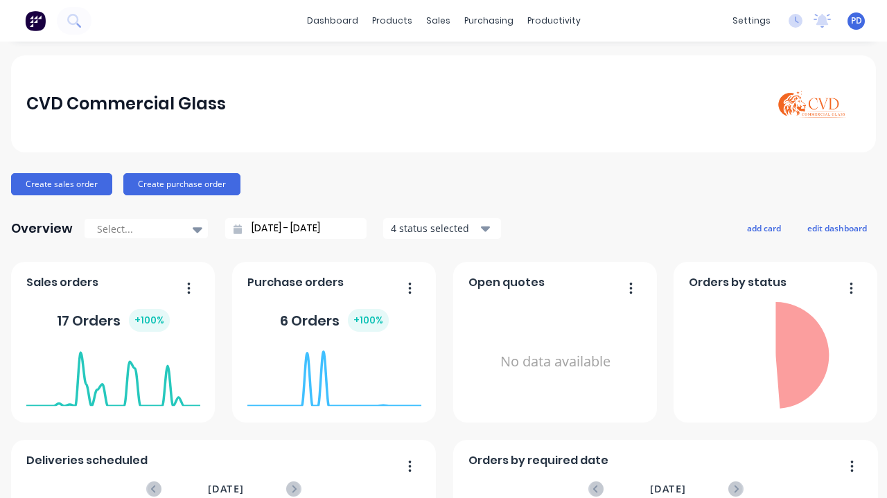
click at [548, 30] on div "productivity" at bounding box center [554, 20] width 67 height 21
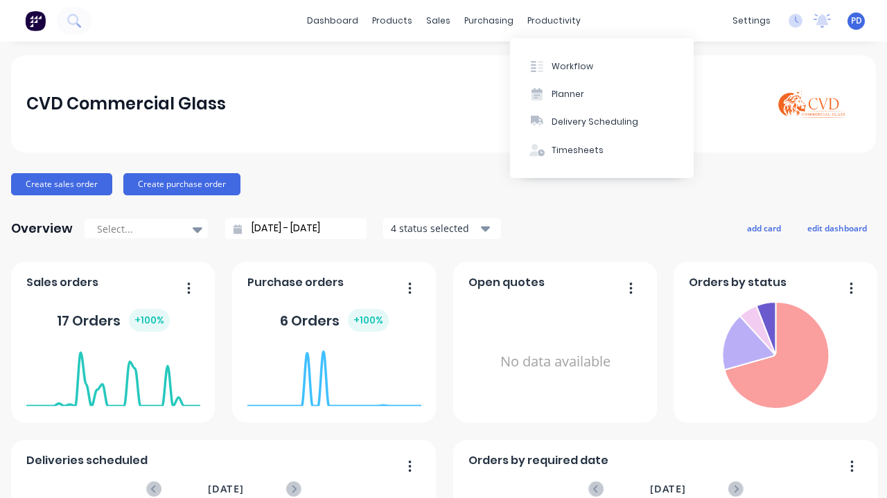
click at [577, 105] on button "Planner" at bounding box center [602, 94] width 184 height 28
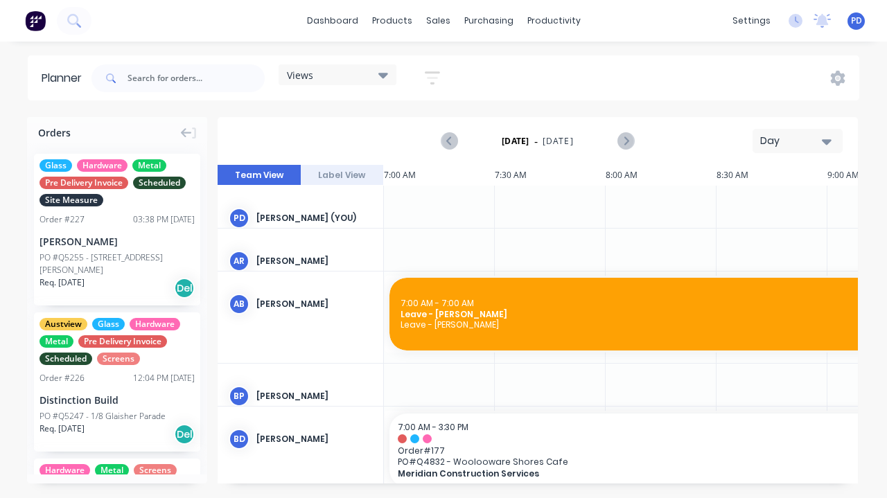
scroll to position [0, 444]
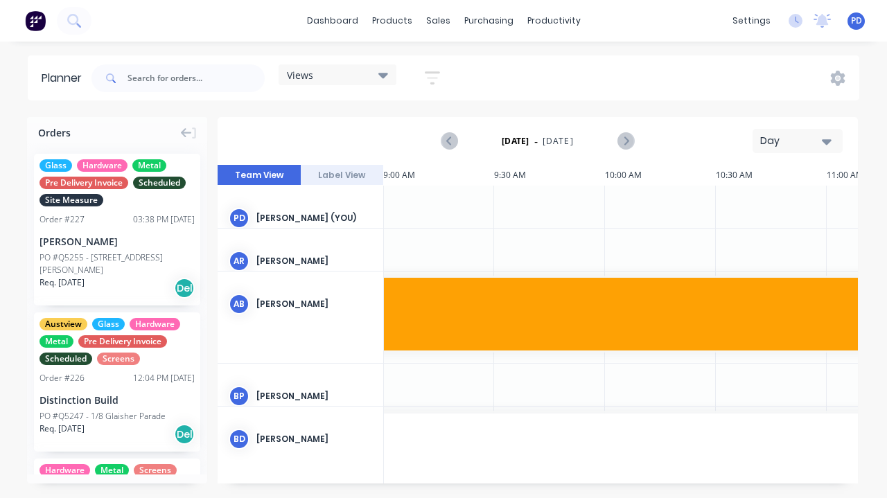
click at [389, 82] on div "Views" at bounding box center [338, 74] width 118 height 21
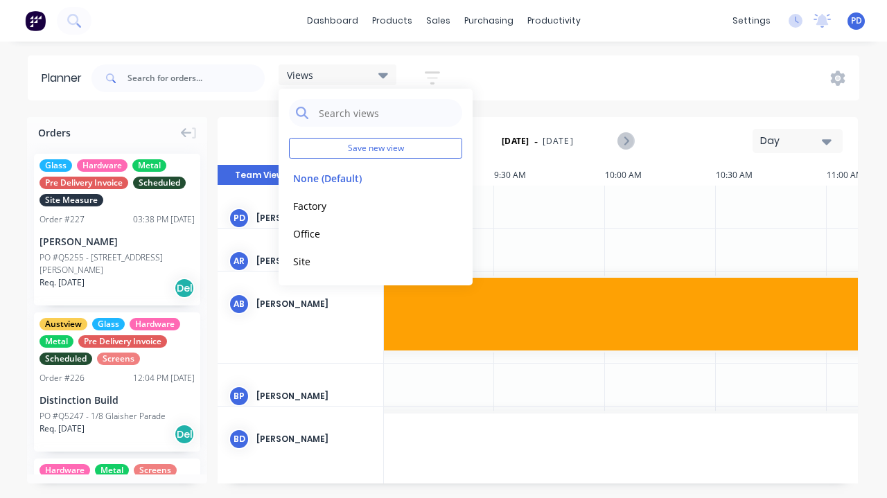
click at [338, 202] on button "Factory" at bounding box center [363, 206] width 148 height 16
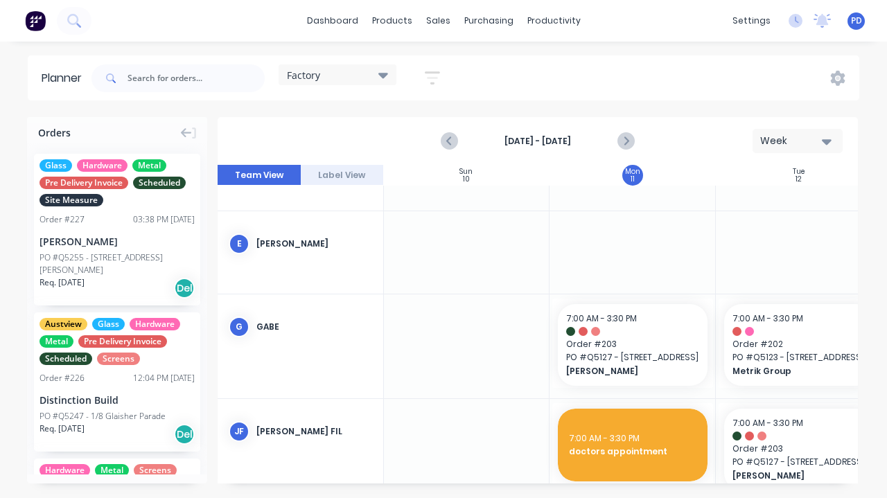
scroll to position [164, 1]
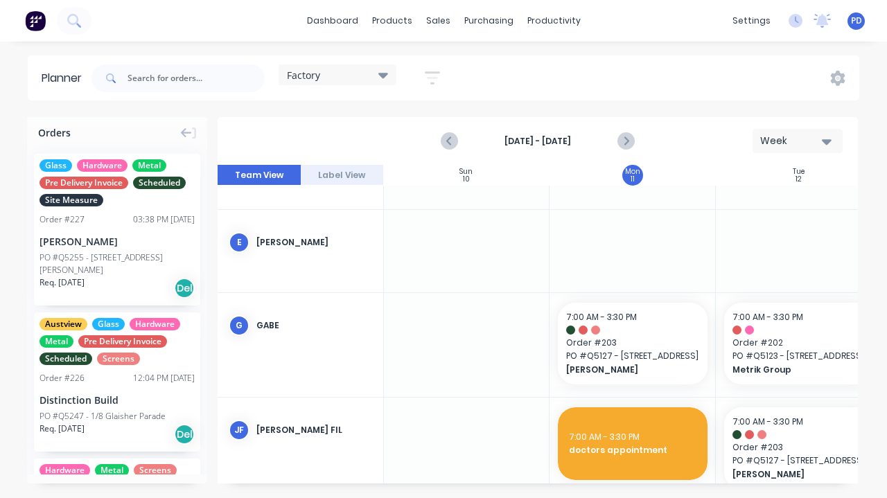
click at [792, 347] on span "Order # 202" at bounding box center [799, 343] width 133 height 12
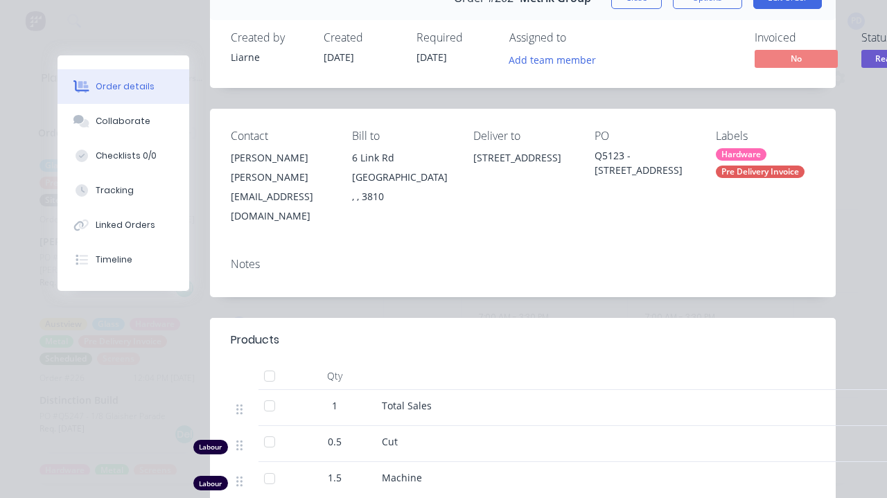
scroll to position [78, 0]
click at [123, 119] on div "Collaborate" at bounding box center [123, 121] width 55 height 12
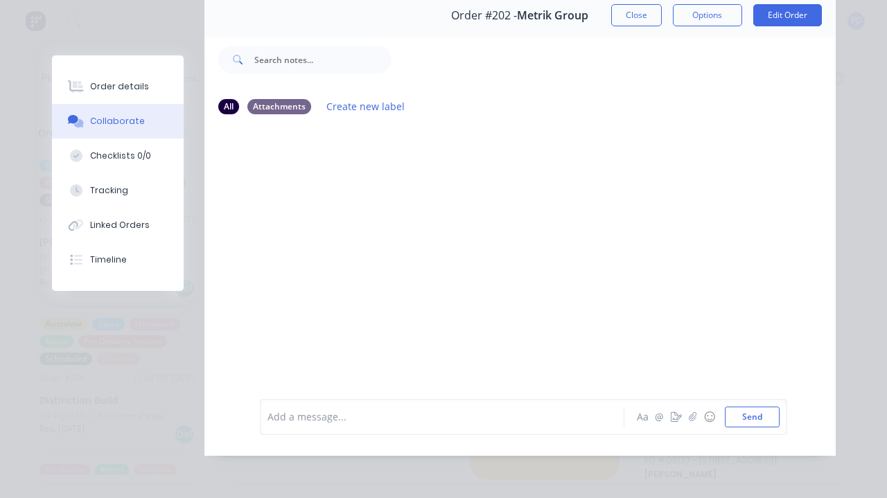
scroll to position [0, 0]
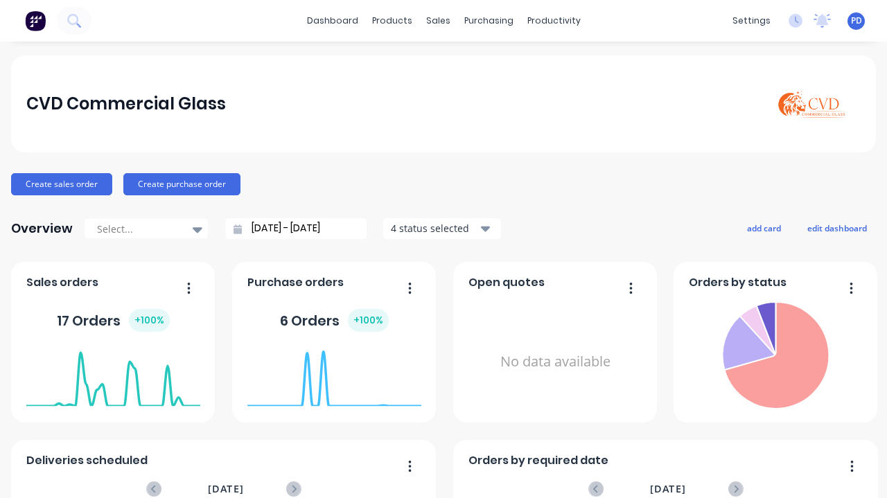
click at [555, 20] on div "productivity" at bounding box center [554, 20] width 67 height 21
click at [578, 100] on div "Planner" at bounding box center [568, 94] width 33 height 12
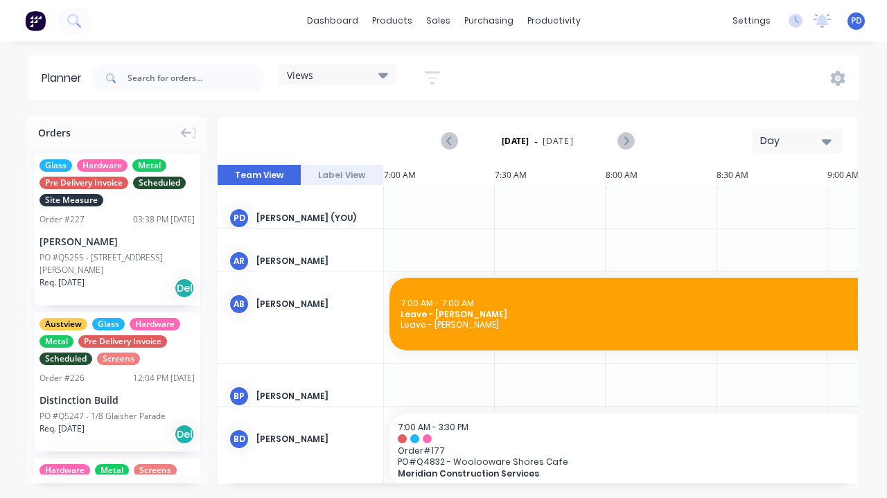
scroll to position [0, 444]
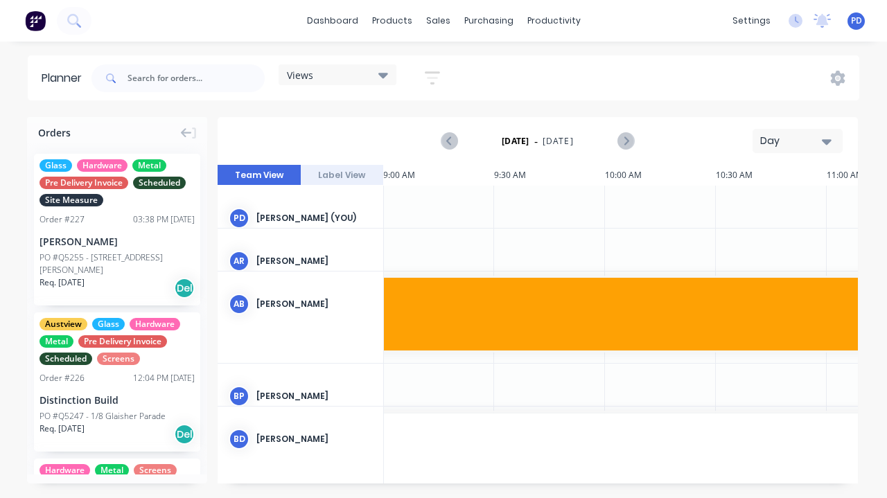
click at [393, 69] on div "Views" at bounding box center [338, 74] width 118 height 21
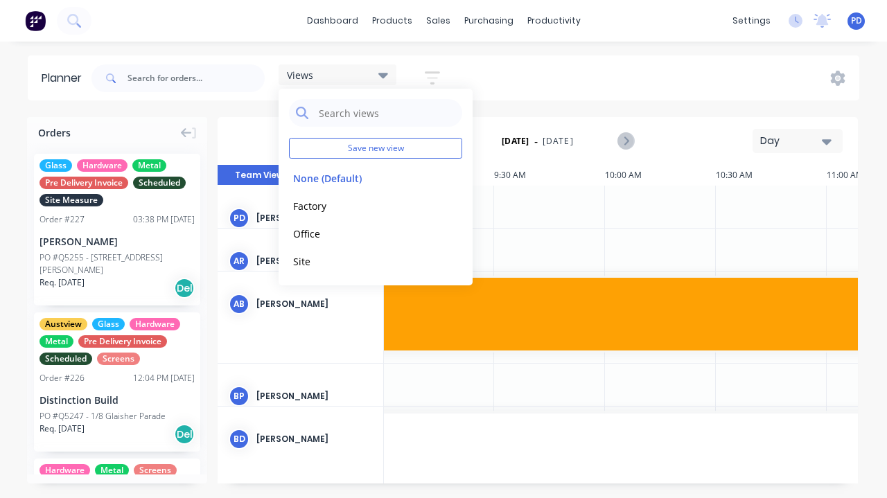
click at [336, 207] on button "Factory" at bounding box center [363, 206] width 148 height 16
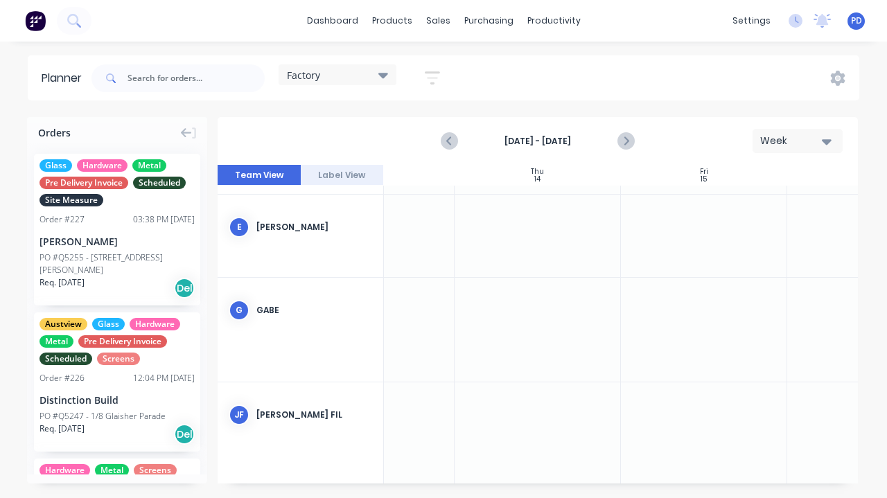
scroll to position [179, 696]
